Goal: Information Seeking & Learning: Learn about a topic

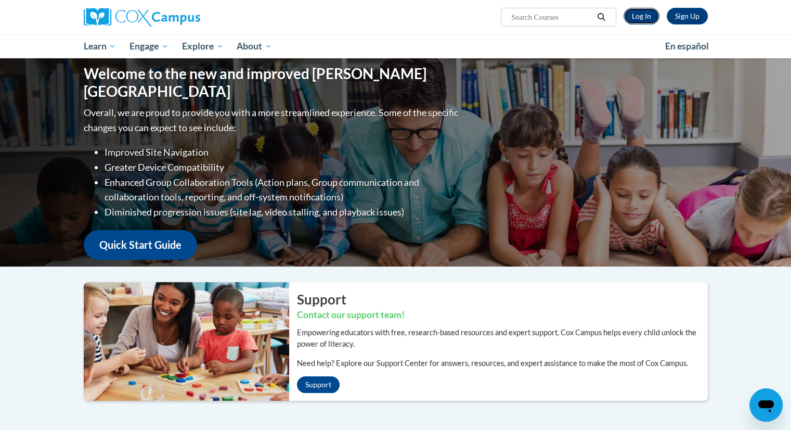
click at [644, 17] on link "Log In" at bounding box center [642, 16] width 36 height 17
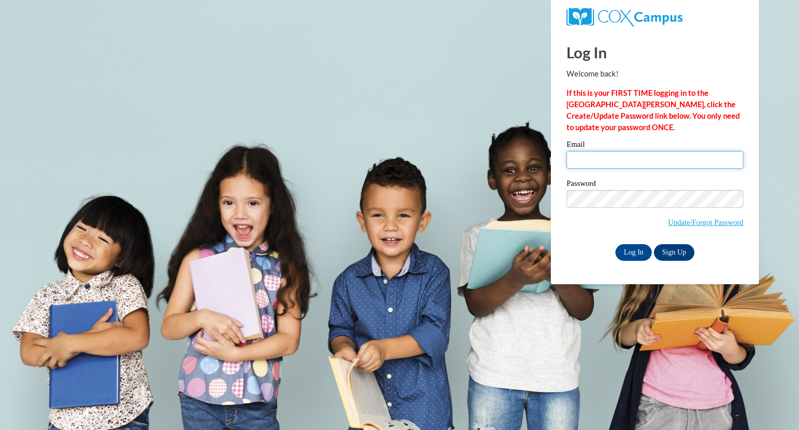
click at [618, 164] on input "Email" at bounding box center [655, 160] width 177 height 18
type input "Ajohn20@ivytech.edu"
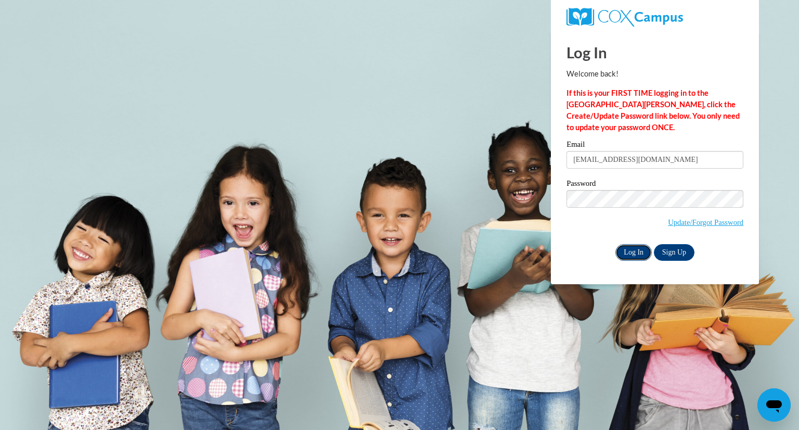
click at [633, 252] on input "Log In" at bounding box center [633, 252] width 36 height 17
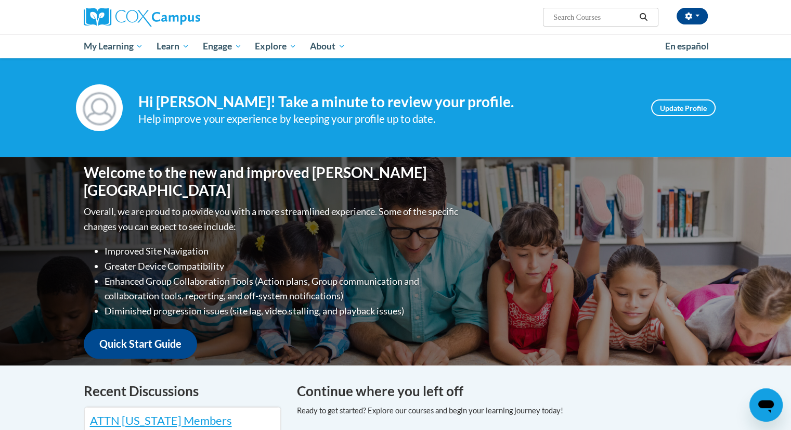
click at [564, 17] on input "Search..." at bounding box center [593, 17] width 83 height 12
paste input "Early Literacy, Print Awareness, Phonological Awareness, and Alphabet Knowledge"
type input "Early Literacy, Print Awareness, Phonological Awareness, and Alphabet Knowledge"
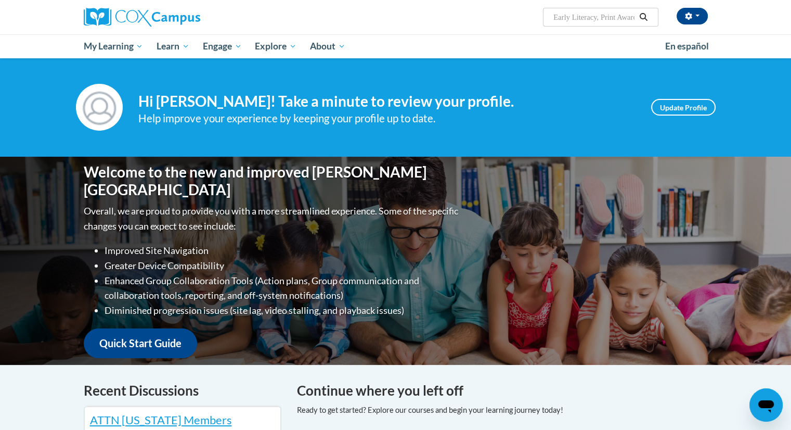
scroll to position [0, 0]
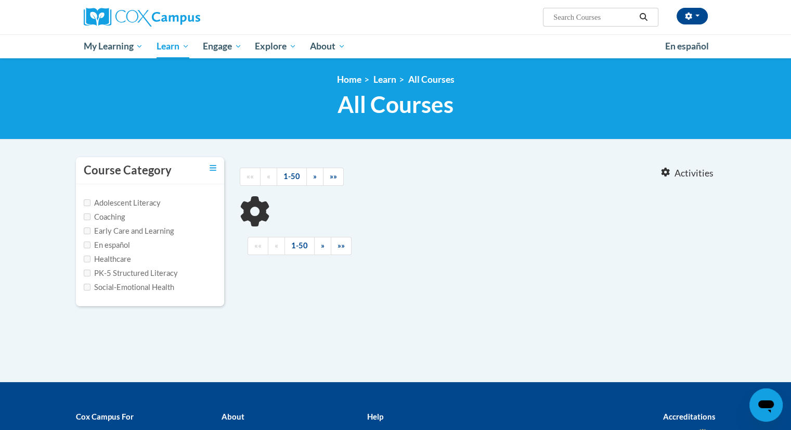
type input "Early Literacy, Print Awareness, Phonological Awareness, and Alphabet Knowledge"
click at [587, 17] on input "Early Literacy, Print Awareness, Phonological Awareness, and Alphabet Knowledge" at bounding box center [593, 17] width 83 height 12
drag, startPoint x: 639, startPoint y: 5, endPoint x: 576, endPoint y: 36, distance: 70.0
click at [612, 20] on div "Annabelle John (America/Indianapolis UTC-04:00) My Profile Inbox My Transcripts…" at bounding box center [502, 13] width 427 height 27
click at [585, 21] on input "Early Literacy, Print Awareness, Phonological Awareness, and Alphabet Knowledge" at bounding box center [593, 17] width 83 height 12
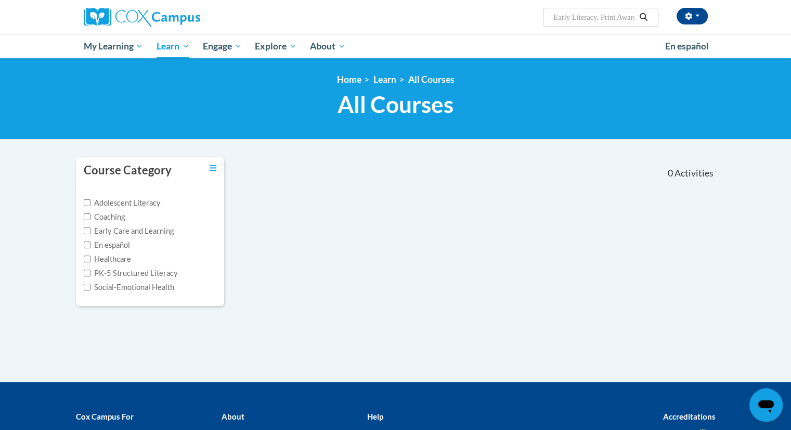
click at [585, 21] on input "Early Literacy, Print Awareness, Phonological Awareness, and Alphabet Knowledge" at bounding box center [593, 17] width 83 height 12
paste input "Early Literacy"
type input "Early Literacy"
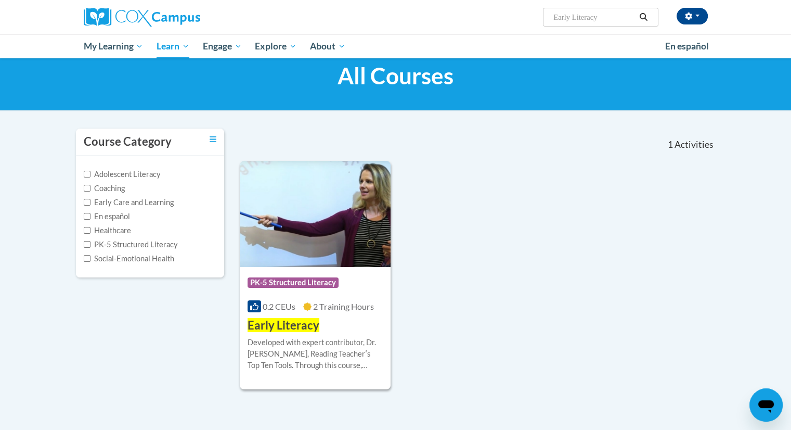
scroll to position [52, 0]
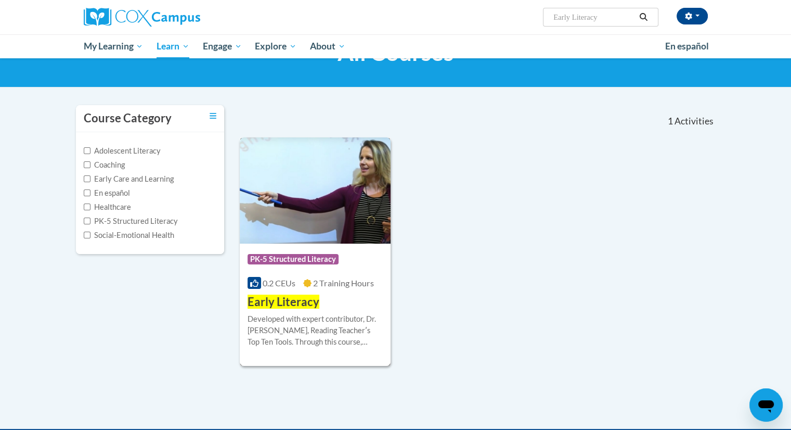
click at [345, 260] on div "Course Category: PK-5 Structured Literacy" at bounding box center [316, 260] width 136 height 23
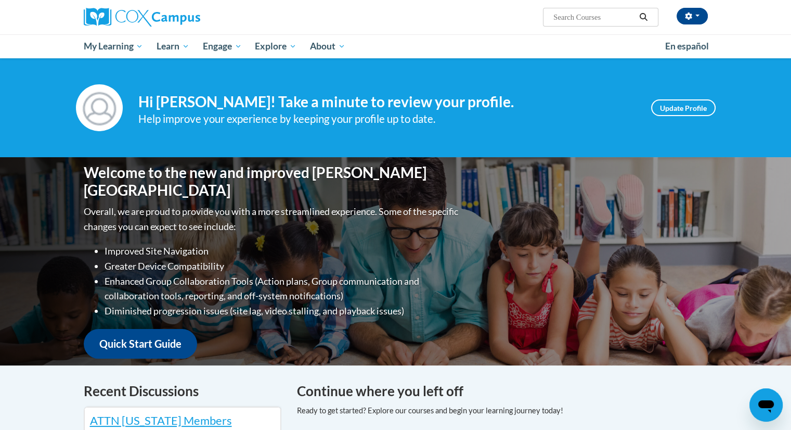
click at [562, 15] on input "Search..." at bounding box center [593, 17] width 83 height 12
paste input "Early Literacy, Print Awareness, Phonological Awareness, and Alphabet Knowledge"
type input "Early Literacy, Print Awareness, Phonological Awareness, and Alphabet Knowledge"
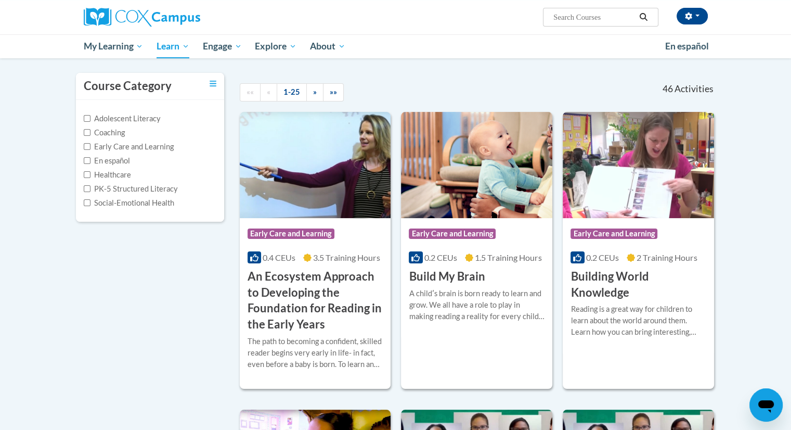
scroll to position [104, 0]
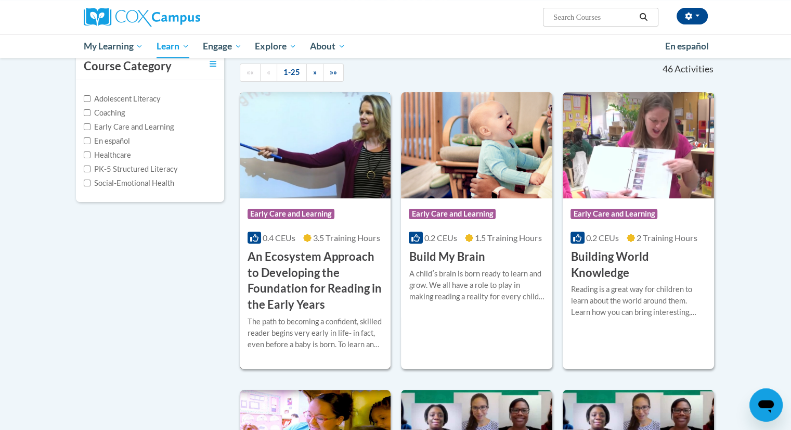
click at [333, 256] on h3 "An Ecosystem Approach to Developing the Foundation for Reading in the Early Yea…" at bounding box center [316, 281] width 136 height 64
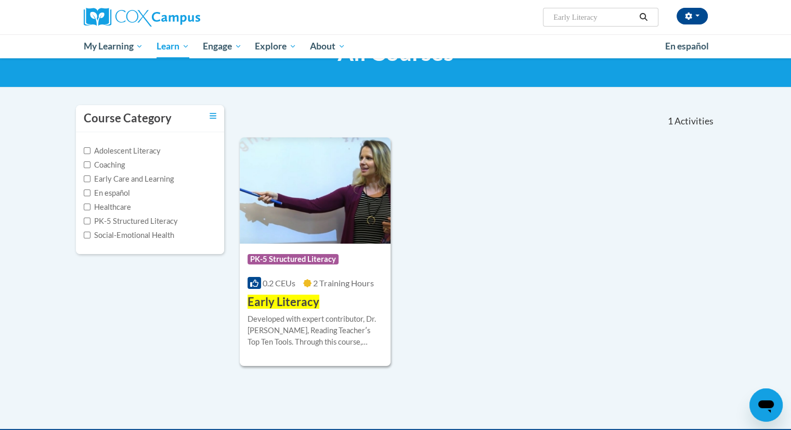
click at [613, 11] on input "Early Literacy" at bounding box center [593, 17] width 83 height 12
click at [612, 13] on input "Early Literacy" at bounding box center [593, 17] width 83 height 12
click at [612, 15] on input "Early Literacy" at bounding box center [593, 17] width 83 height 12
click at [609, 15] on input "Early Literacy" at bounding box center [593, 17] width 83 height 12
click at [603, 14] on input "Early Literacy" at bounding box center [593, 17] width 83 height 12
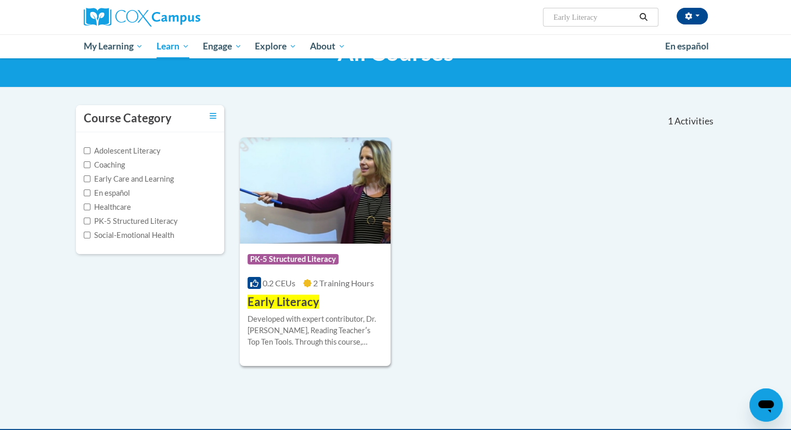
click at [556, 46] on ul "My Learning My Learning My Course Progress Certificates My Action Plans Group D…" at bounding box center [368, 46] width 582 height 24
drag, startPoint x: 594, startPoint y: 17, endPoint x: 529, endPoint y: 17, distance: 65.5
click at [529, 17] on div "Annabelle John (America/Indianapolis UTC-04:00) My Profile Inbox My Transcripts…" at bounding box center [502, 13] width 427 height 27
type input "y"
paste input "Alphabet Knowledge"
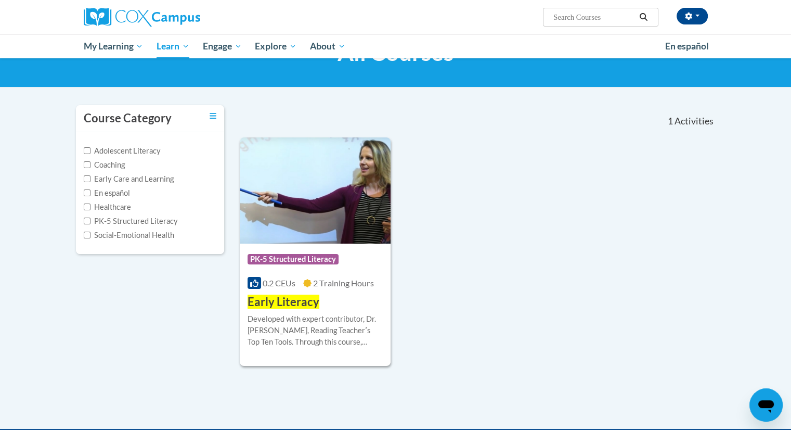
type input "Alphabet Knowledge"
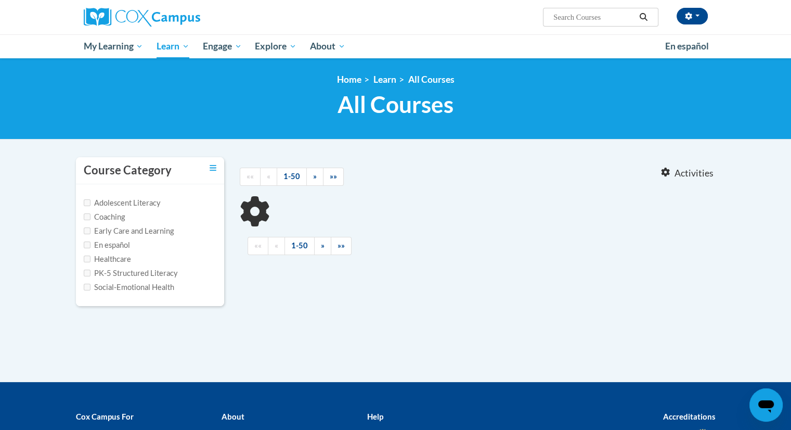
type input "Early Literacy, Print Awareness, Phonological Awareness, and Alphabet Knowledge"
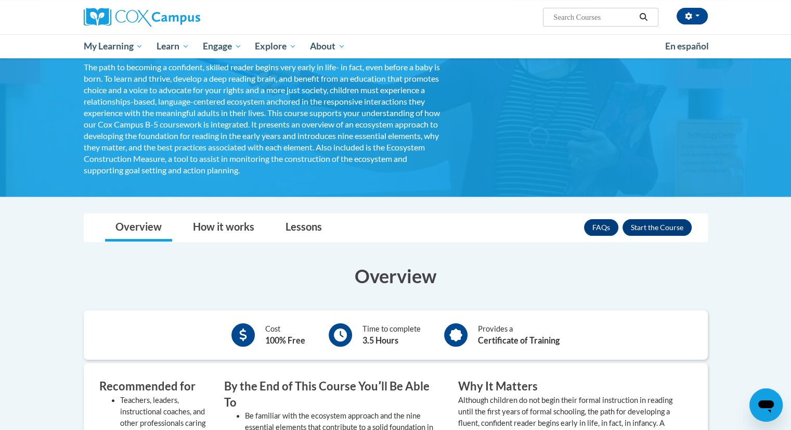
scroll to position [156, 0]
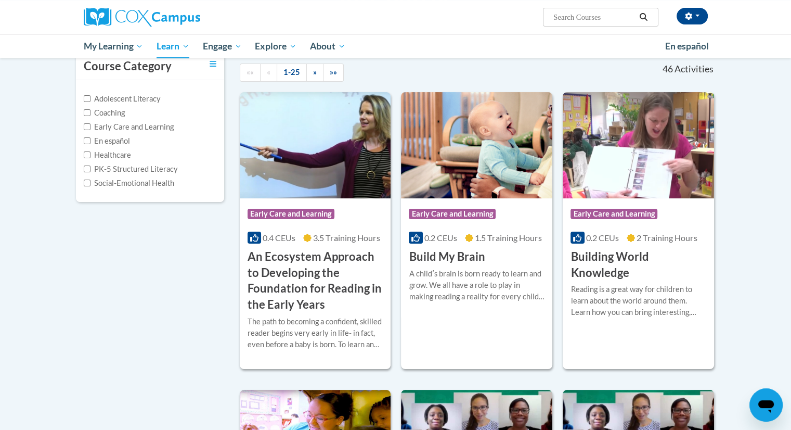
click at [563, 19] on input "Search..." at bounding box center [593, 17] width 83 height 12
paste input "Print Awareness"
type input "Print Awareness"
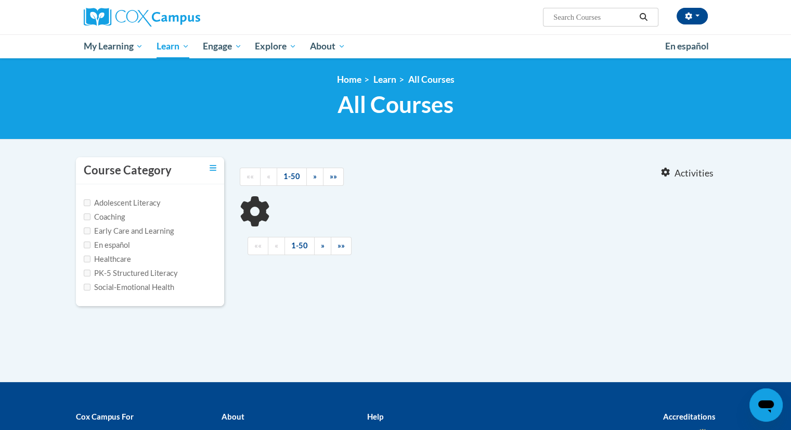
type input "Print Awareness"
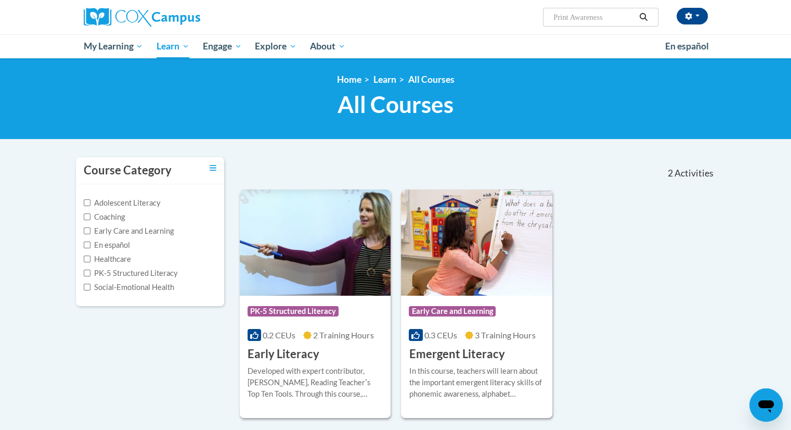
scroll to position [52, 0]
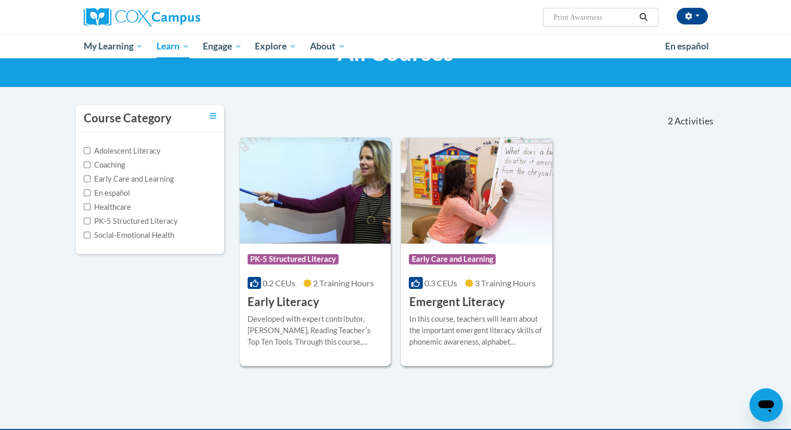
click at [369, 302] on div "Course Category: PK-5 Structured Literacy 0.2 CEUs 2 Training Hours COURSE Earl…" at bounding box center [315, 276] width 151 height 67
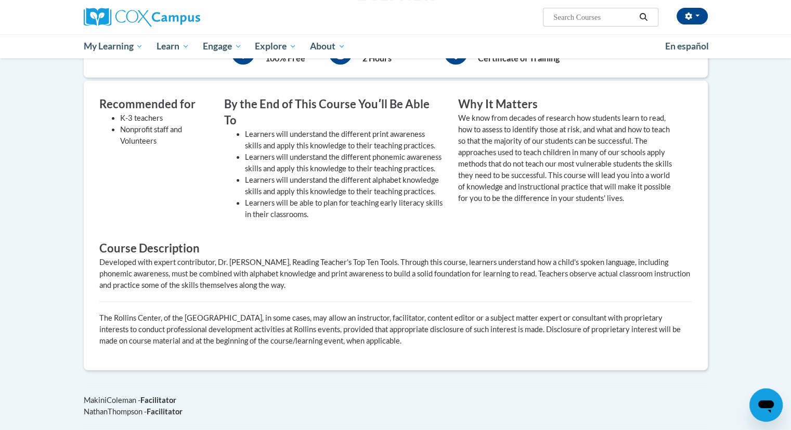
scroll to position [416, 0]
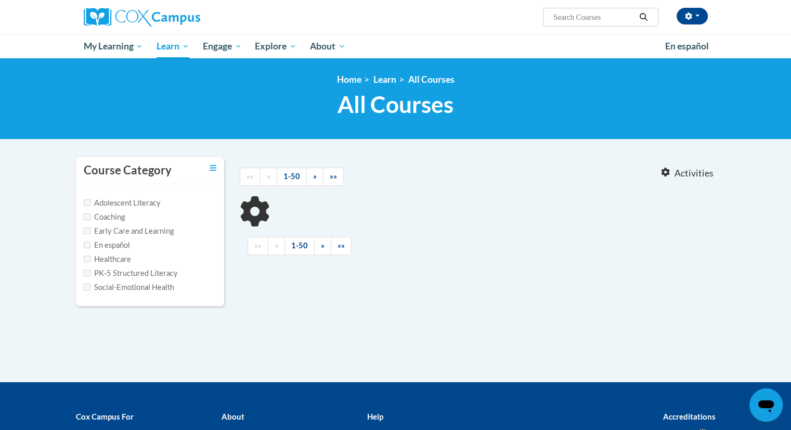
type input "Alphabet Knowledge"
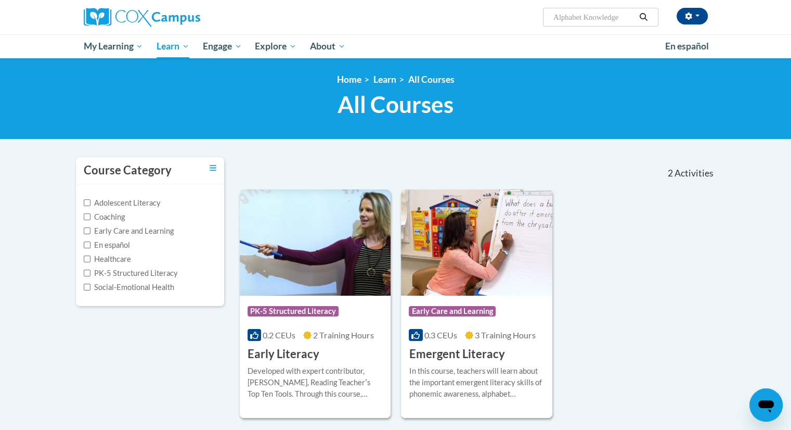
scroll to position [52, 0]
